Goal: Navigation & Orientation: Find specific page/section

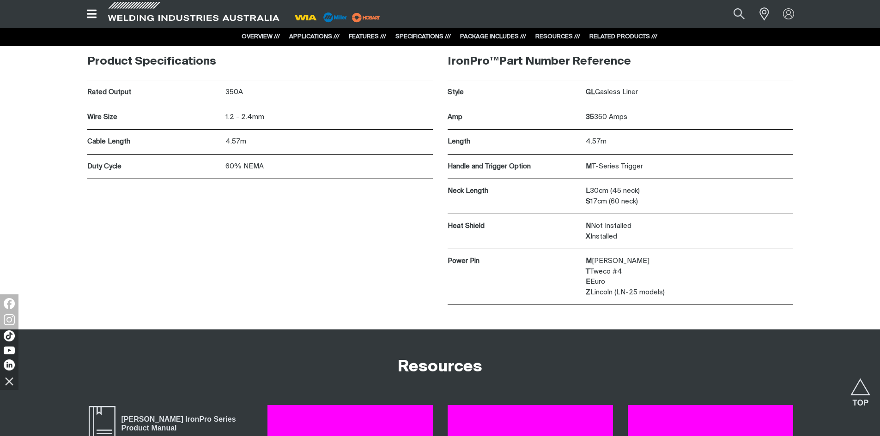
scroll to position [3464, 0]
